Goal: Information Seeking & Learning: Learn about a topic

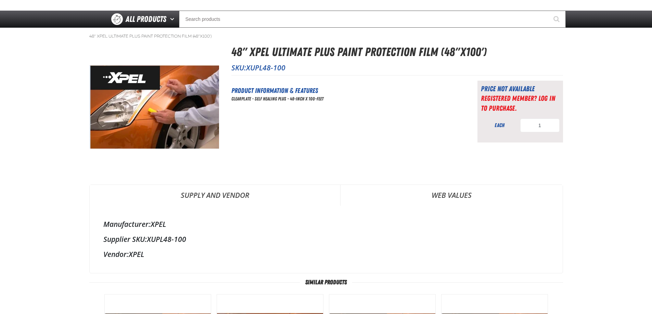
scroll to position [137, 0]
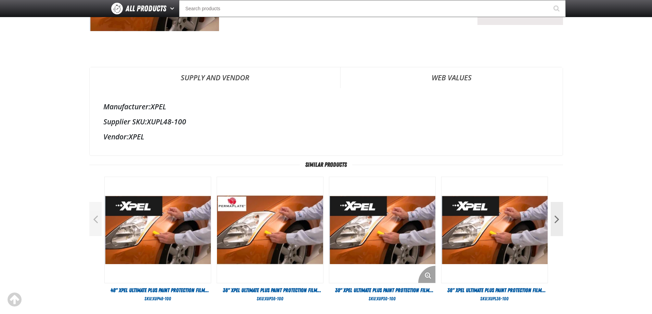
drag, startPoint x: 389, startPoint y: 231, endPoint x: 389, endPoint y: 157, distance: 73.5
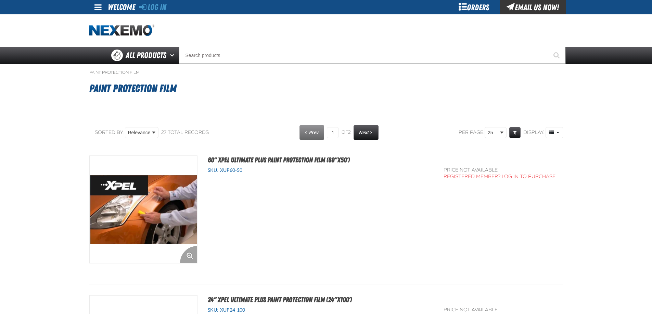
drag, startPoint x: 177, startPoint y: 252, endPoint x: 180, endPoint y: 240, distance: 12.2
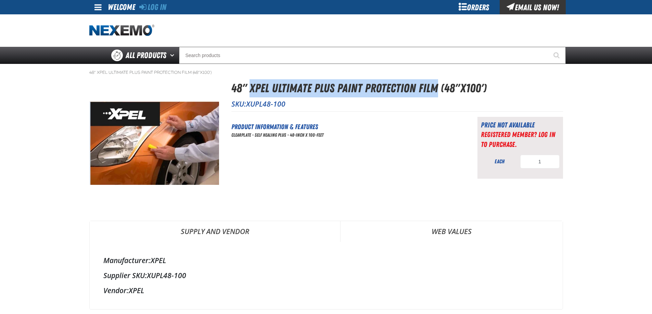
drag, startPoint x: 250, startPoint y: 89, endPoint x: 435, endPoint y: 92, distance: 185.4
click at [435, 92] on h1 "48" XPEL ULTIMATE PLUS Paint Protection Film (48"x100')" at bounding box center [396, 88] width 331 height 18
copy h1 "XPEL ULTIMATE PLUS Paint Protection Film"
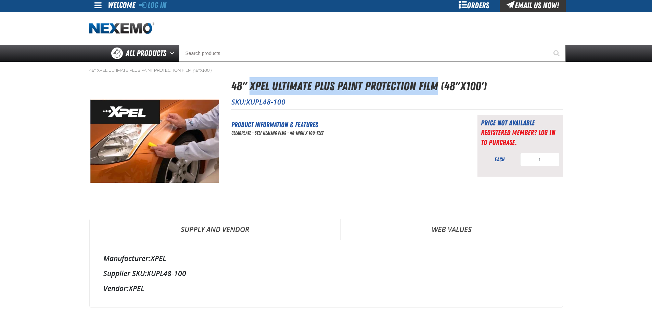
scroll to position [137, 0]
